Goal: Task Accomplishment & Management: Use online tool/utility

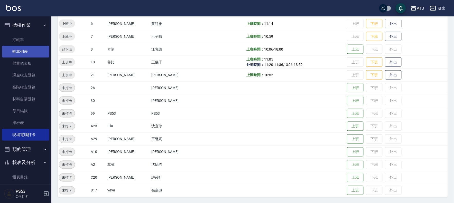
scroll to position [111, 0]
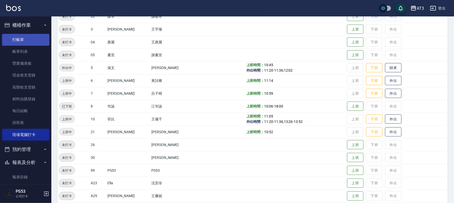
click at [31, 44] on link "打帳單" at bounding box center [25, 40] width 47 height 12
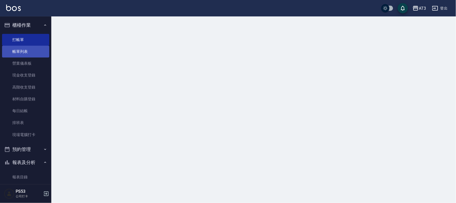
click at [40, 57] on link "帳單列表" at bounding box center [25, 52] width 47 height 12
click at [39, 52] on link "帳單列表" at bounding box center [25, 52] width 47 height 12
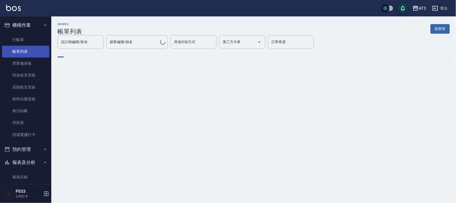
click at [40, 51] on link "帳單列表" at bounding box center [25, 52] width 47 height 12
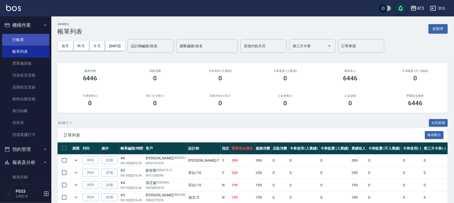
click at [32, 37] on link "打帳單" at bounding box center [25, 40] width 47 height 12
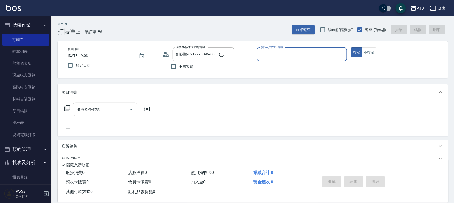
type input "6/30_辣椒/6"
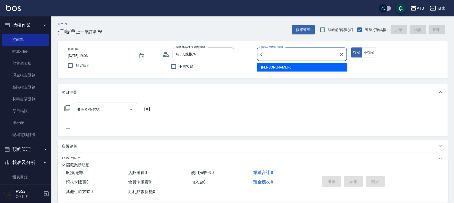
type input "詩雅-6"
type button "true"
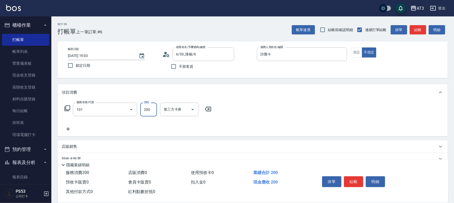
type input "洗髮(101)"
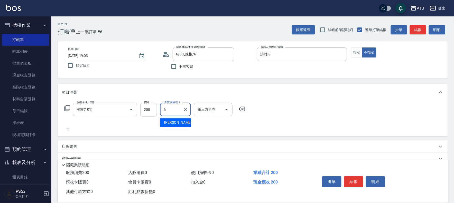
type input "詩雅-6"
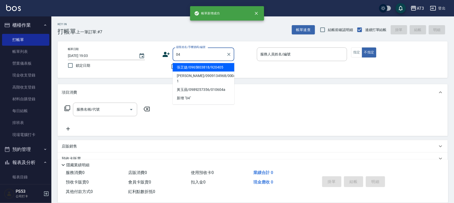
type input "張芷婕/0965803818/920405"
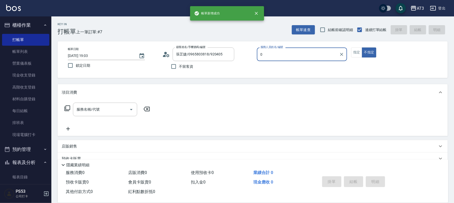
type input "04"
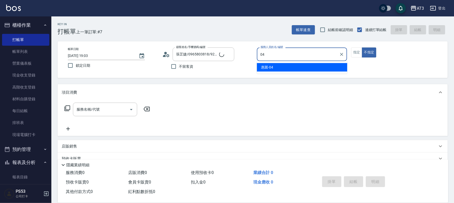
type input "[PERSON_NAME]/04_[PERSON_NAME]/04"
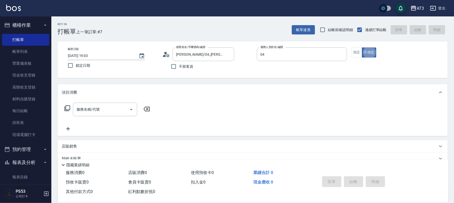
type input "惠麗-04"
type button "false"
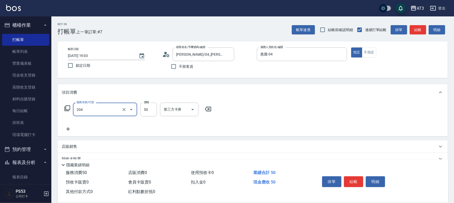
type input "修眉毛(204)"
type input "100"
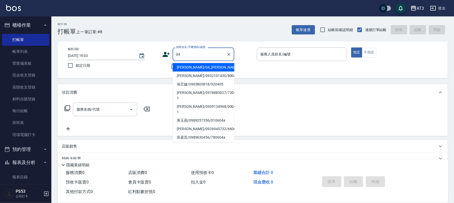
type input "[PERSON_NAME]/04_[PERSON_NAME]/04"
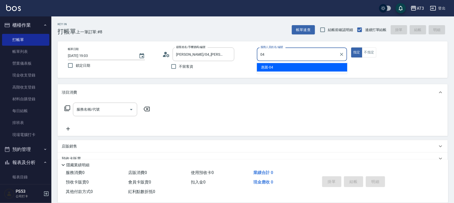
type input "惠麗-04"
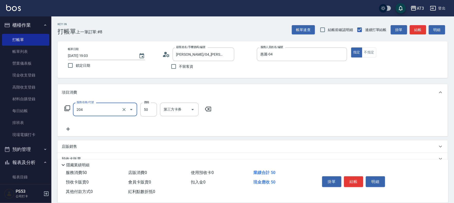
type input "修眉毛(204)"
type input "100"
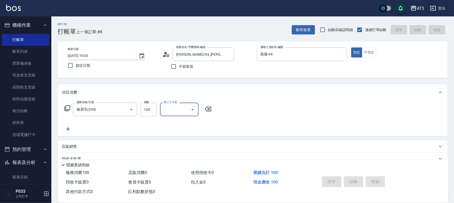
type input "[DATE] 19:04"
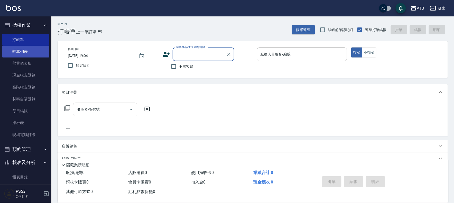
click at [30, 56] on link "帳單列表" at bounding box center [25, 52] width 47 height 12
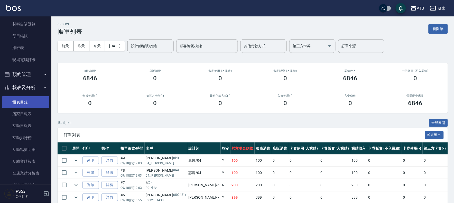
scroll to position [57, 0]
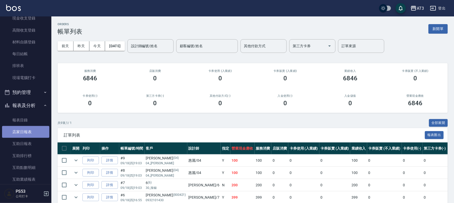
click at [30, 129] on link "店家日報表" at bounding box center [25, 132] width 47 height 12
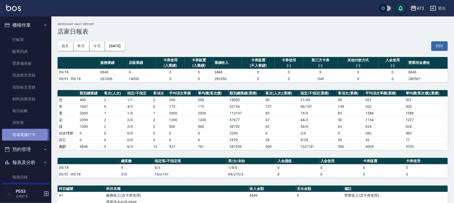
click at [23, 135] on link "現場電腦打卡" at bounding box center [25, 135] width 47 height 12
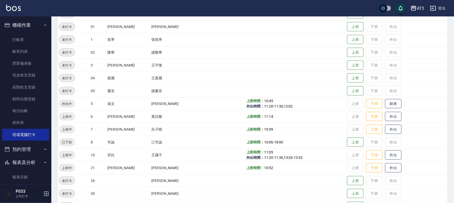
scroll to position [85, 0]
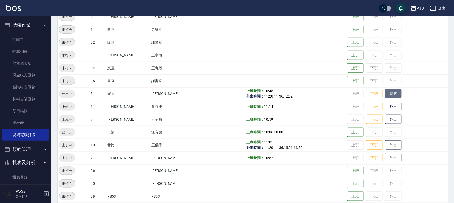
click at [386, 92] on button "歸來" at bounding box center [393, 93] width 16 height 9
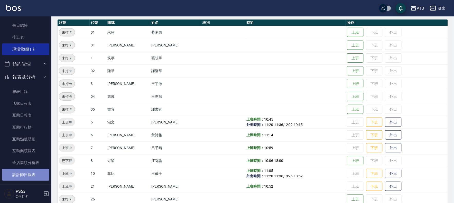
click at [30, 171] on link "設計師日報表" at bounding box center [25, 175] width 47 height 12
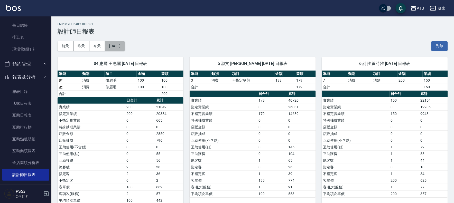
click at [116, 47] on button "[DATE]" at bounding box center [115, 45] width 20 height 9
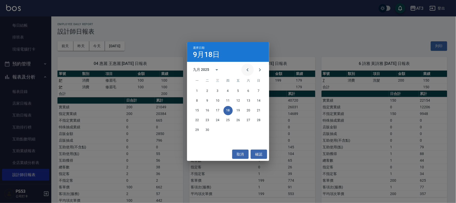
drag, startPoint x: 245, startPoint y: 69, endPoint x: 245, endPoint y: 74, distance: 5.1
click at [245, 69] on icon "Previous month" at bounding box center [248, 70] width 6 height 6
click at [199, 120] on button "18" at bounding box center [197, 120] width 9 height 9
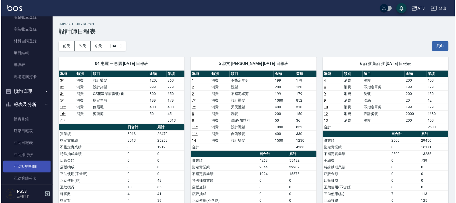
scroll to position [114, 0]
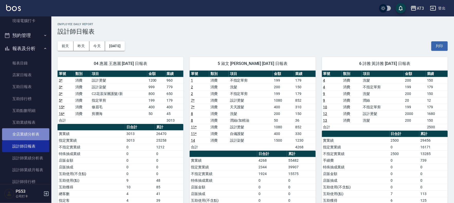
click at [26, 133] on link "全店業績分析表" at bounding box center [25, 134] width 47 height 12
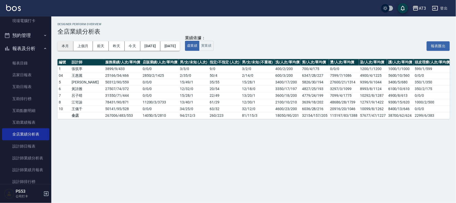
click at [64, 46] on button "本月" at bounding box center [66, 45] width 16 height 9
click at [84, 45] on button "上個月" at bounding box center [83, 45] width 20 height 9
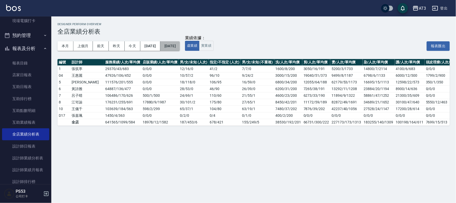
click at [180, 47] on button "[DATE]" at bounding box center [170, 45] width 20 height 9
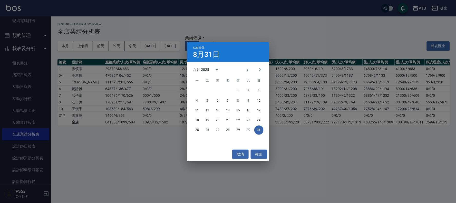
click at [154, 47] on div "結束時間 8月31日 八月 2025 一 二 三 四 五 六 日 1 2 3 4 5 6 7 8 9 10 11 12 13 14 15 16 17 18 1…" at bounding box center [228, 101] width 456 height 203
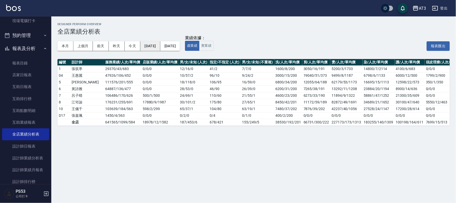
click at [155, 47] on button "[DATE]" at bounding box center [150, 45] width 20 height 9
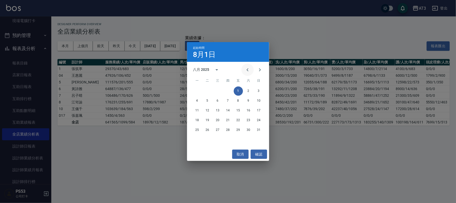
click at [249, 71] on icon "Previous month" at bounding box center [248, 70] width 6 height 6
click at [261, 88] on button "1" at bounding box center [258, 91] width 9 height 9
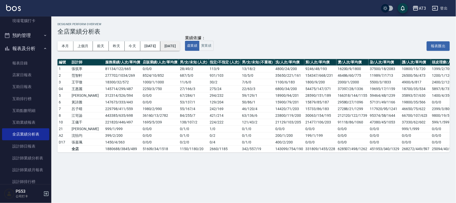
click at [180, 46] on button "[DATE]" at bounding box center [170, 45] width 20 height 9
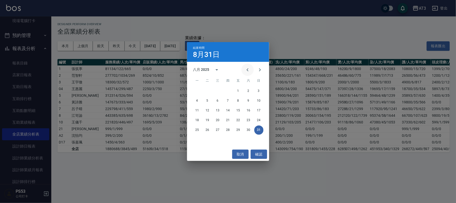
click at [246, 70] on icon "Previous month" at bounding box center [248, 70] width 6 height 6
click at [245, 69] on icon "Previous month" at bounding box center [248, 70] width 6 height 6
click at [199, 139] on button "30" at bounding box center [197, 139] width 9 height 9
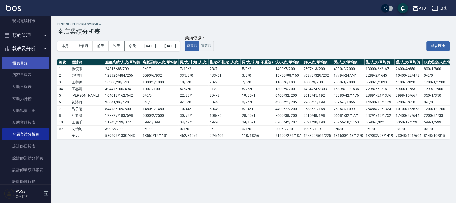
click at [44, 62] on link "報表目錄" at bounding box center [25, 63] width 47 height 12
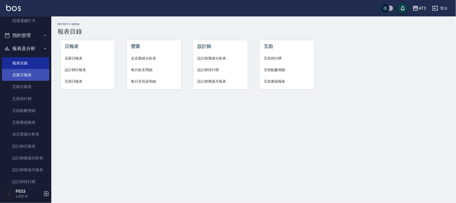
click at [35, 73] on link "店家日報表" at bounding box center [25, 75] width 47 height 12
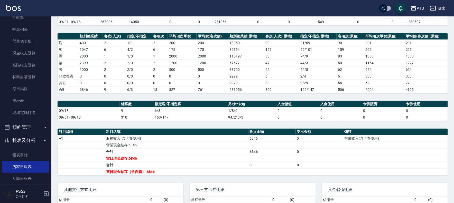
scroll to position [28, 0]
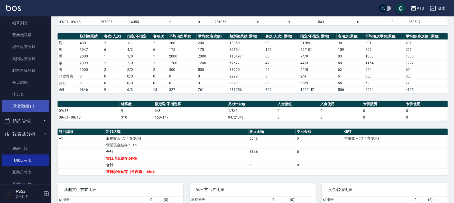
click at [39, 103] on link "現場電腦打卡" at bounding box center [25, 106] width 47 height 12
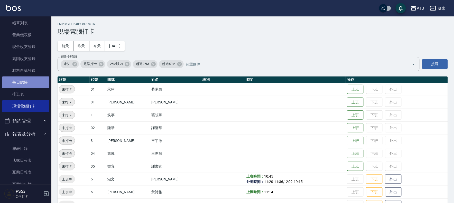
click at [27, 80] on link "每日結帳" at bounding box center [25, 83] width 47 height 12
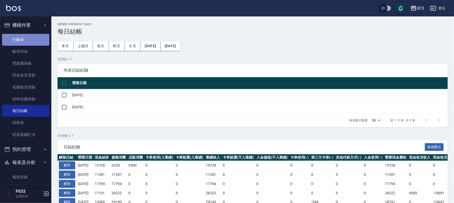
click at [27, 40] on link "打帳單" at bounding box center [25, 40] width 47 height 12
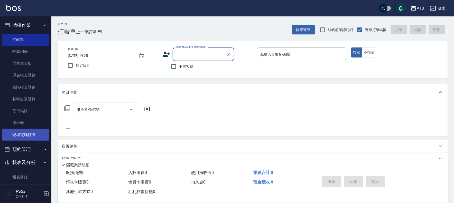
click at [16, 131] on link "現場電腦打卡" at bounding box center [25, 135] width 47 height 12
